Goal: Navigation & Orientation: Go to known website

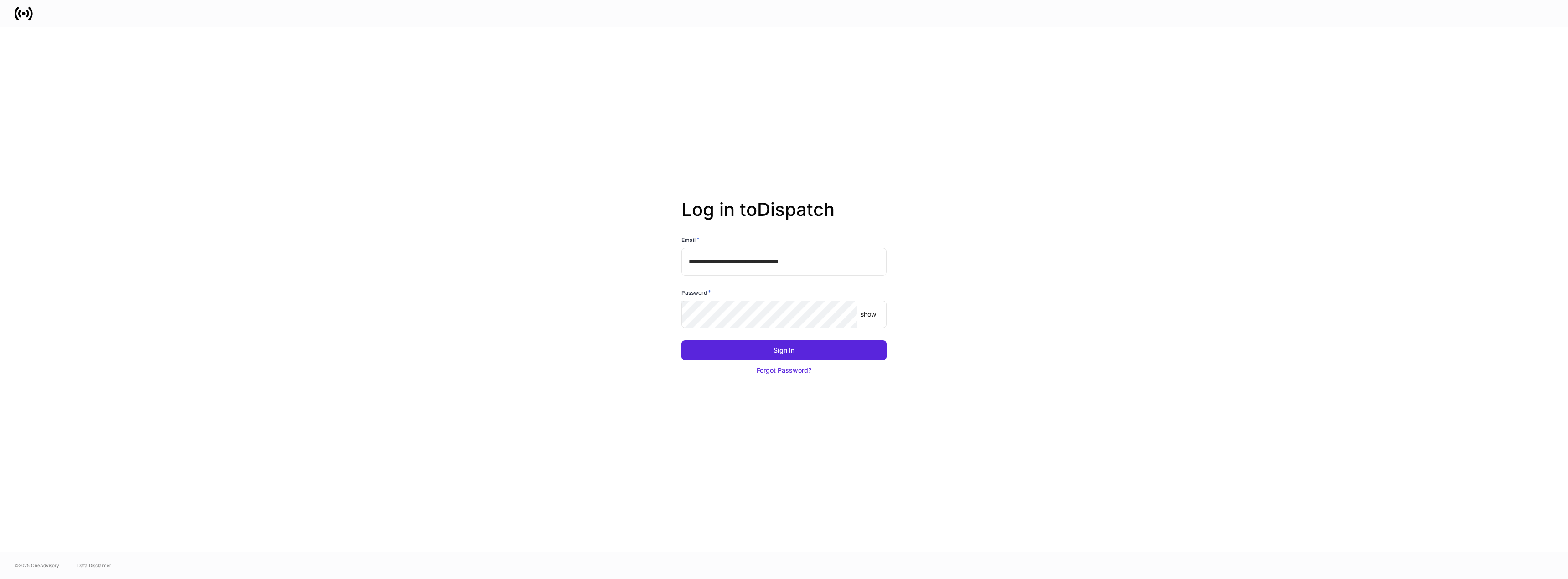
click at [795, 261] on input "**********" at bounding box center [783, 261] width 205 height 27
type input "**********"
click at [832, 345] on button "Sign In" at bounding box center [783, 351] width 205 height 20
